Goal: Task Accomplishment & Management: Use online tool/utility

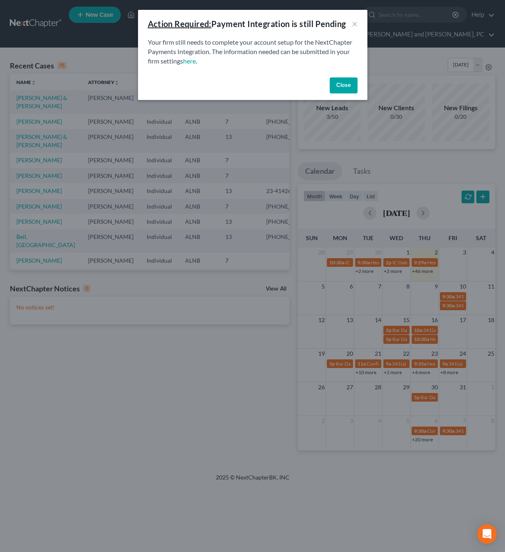
click at [349, 88] on button "Close" at bounding box center [344, 85] width 28 height 16
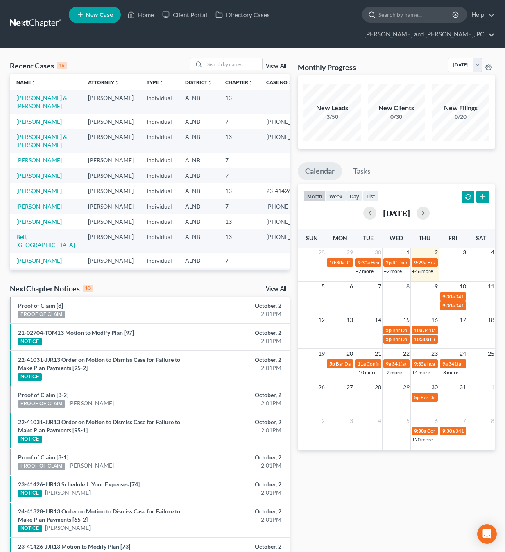
click at [379, 17] on input "search" at bounding box center [416, 14] width 75 height 15
type input "[PERSON_NAME]"
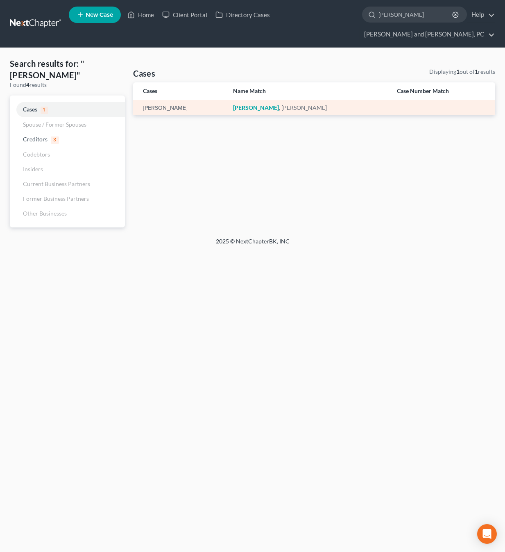
click at [268, 104] on em "[PERSON_NAME]" at bounding box center [256, 107] width 46 height 7
click at [171, 105] on link "[PERSON_NAME]" at bounding box center [165, 108] width 45 height 6
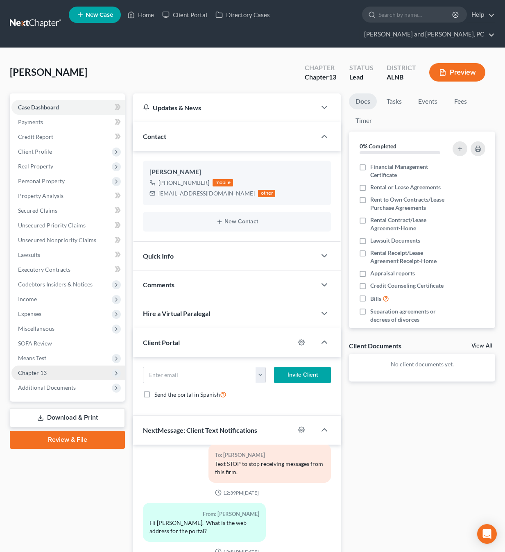
click at [30, 369] on span "Chapter 13" at bounding box center [32, 372] width 29 height 7
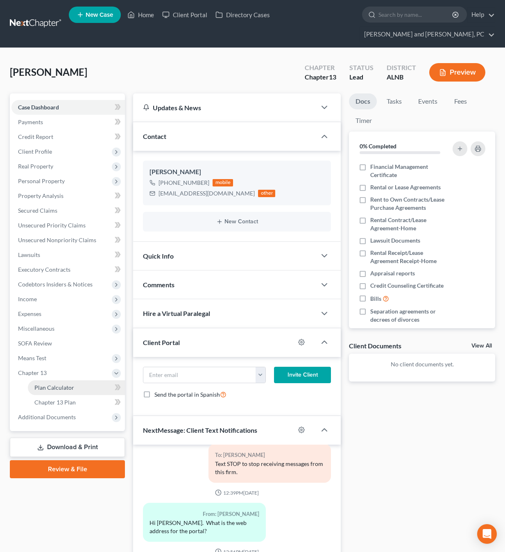
click at [44, 384] on span "Plan Calculator" at bounding box center [54, 387] width 40 height 7
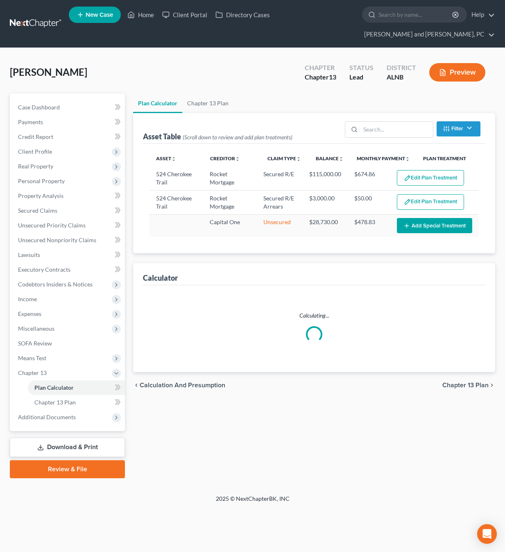
select select "59"
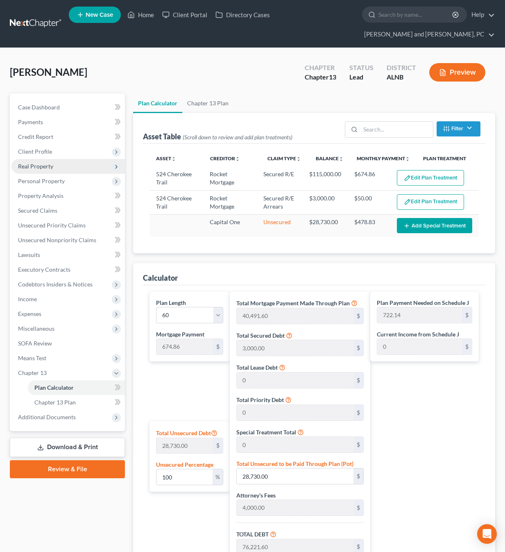
click at [40, 163] on span "Real Property" at bounding box center [35, 166] width 35 height 7
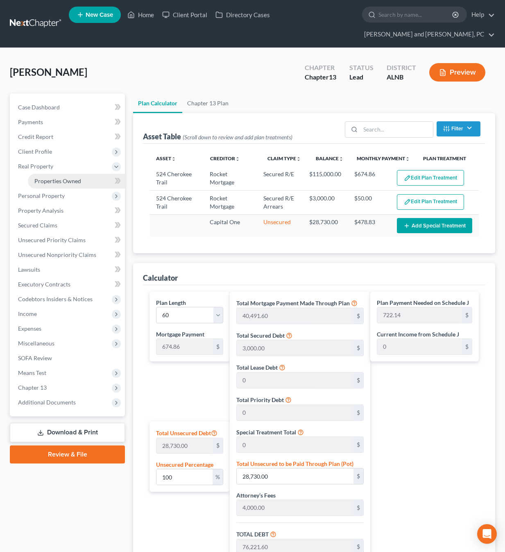
click at [63, 177] on span "Properties Owned" at bounding box center [57, 180] width 47 height 7
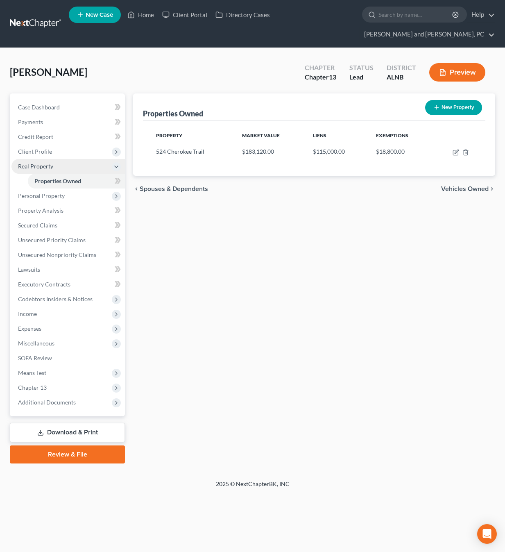
click at [13, 159] on span "Real Property" at bounding box center [68, 166] width 114 height 15
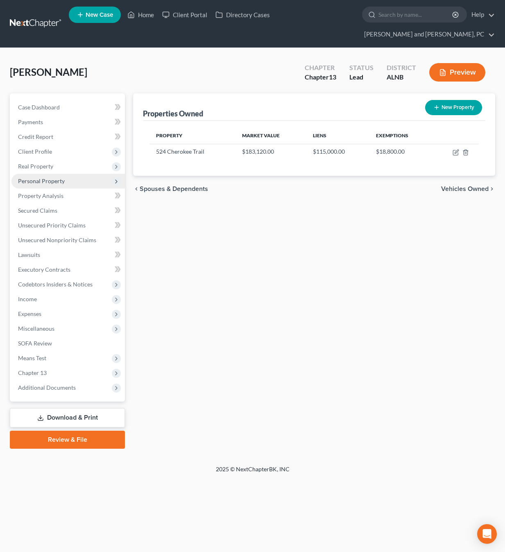
click at [51, 177] on span "Personal Property" at bounding box center [41, 180] width 47 height 7
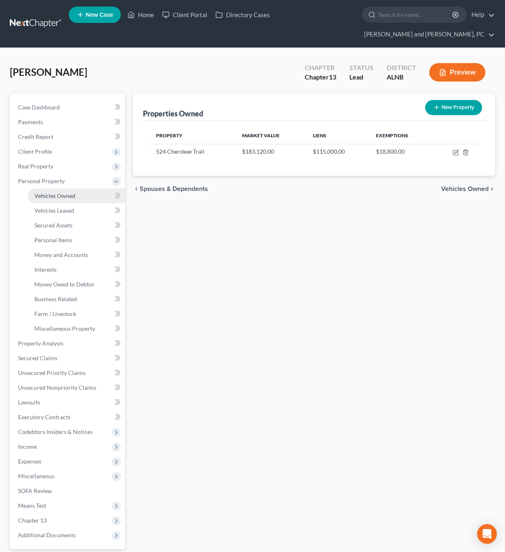
click at [50, 192] on span "Vehicles Owned" at bounding box center [54, 195] width 41 height 7
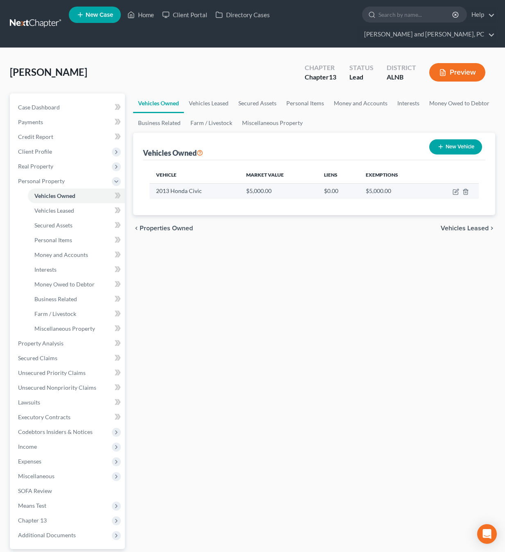
click at [186, 183] on td "2013 Honda Civic" at bounding box center [195, 191] width 90 height 16
